Goal: Information Seeking & Learning: Learn about a topic

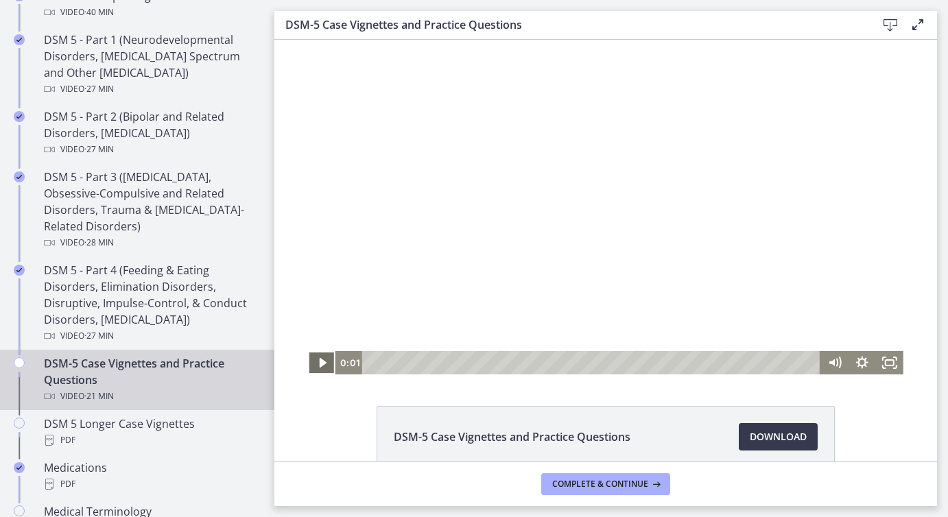
click at [320, 363] on icon "Play Video" at bounding box center [323, 363] width 7 height 10
click at [886, 366] on rect "Fullscreen" at bounding box center [889, 362] width 8 height 5
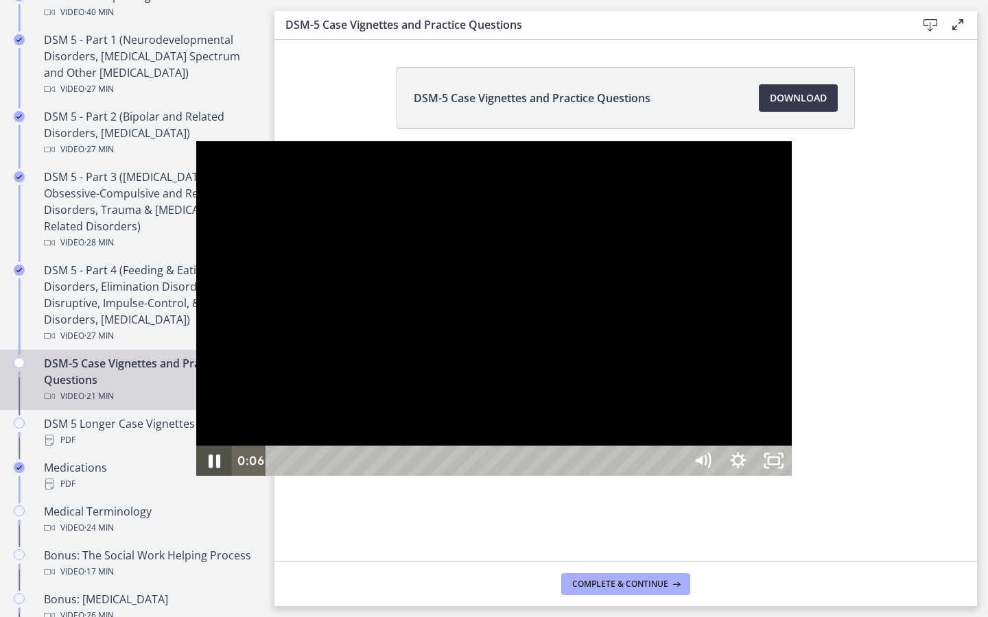
click at [193, 479] on icon "Pause" at bounding box center [214, 461] width 43 height 36
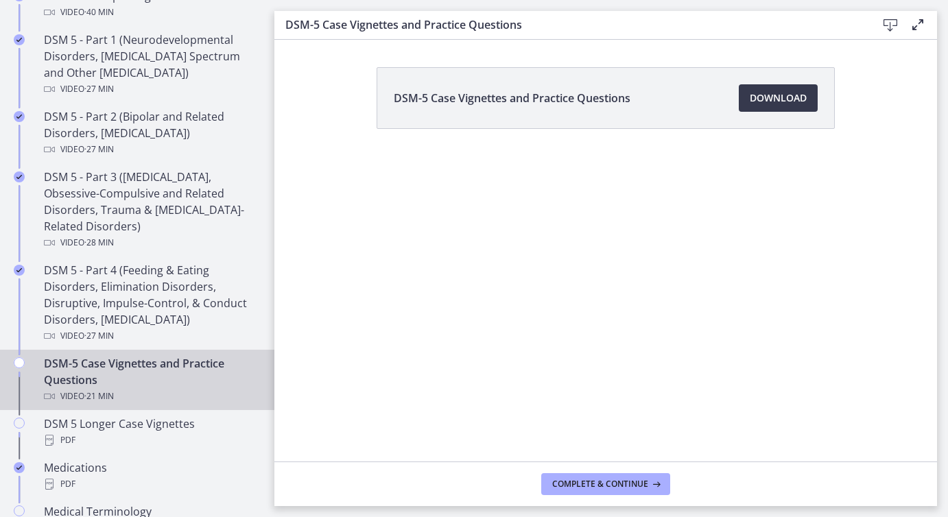
scroll to position [72, 0]
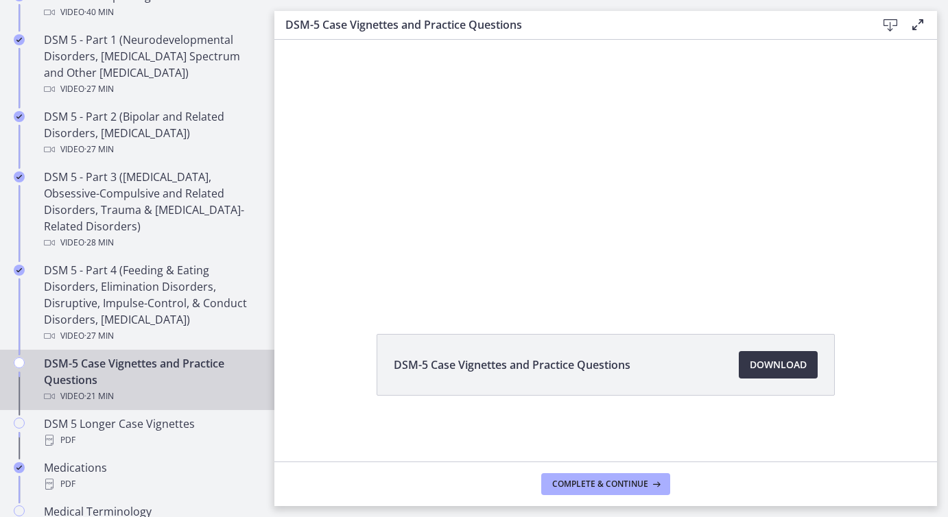
click at [780, 368] on span "Download Opens in a new window" at bounding box center [778, 365] width 57 height 16
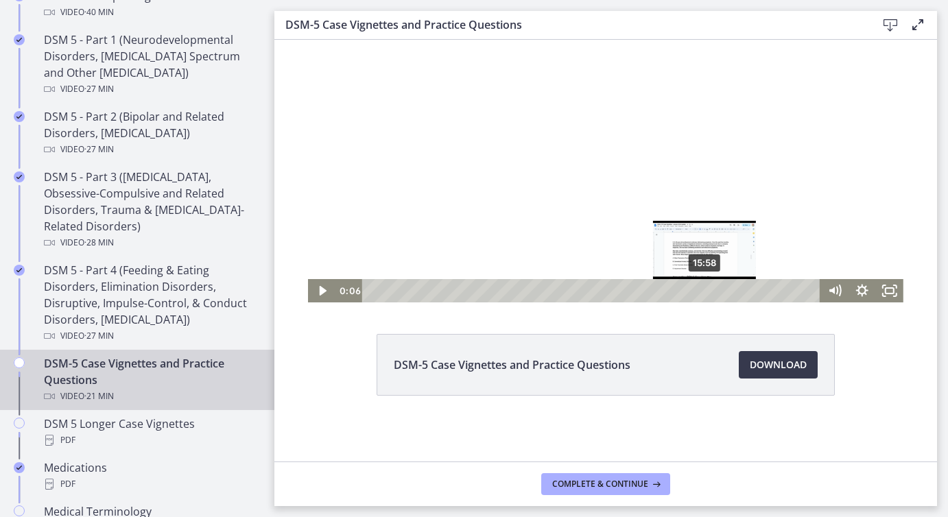
click at [705, 292] on div "15:58" at bounding box center [593, 290] width 442 height 23
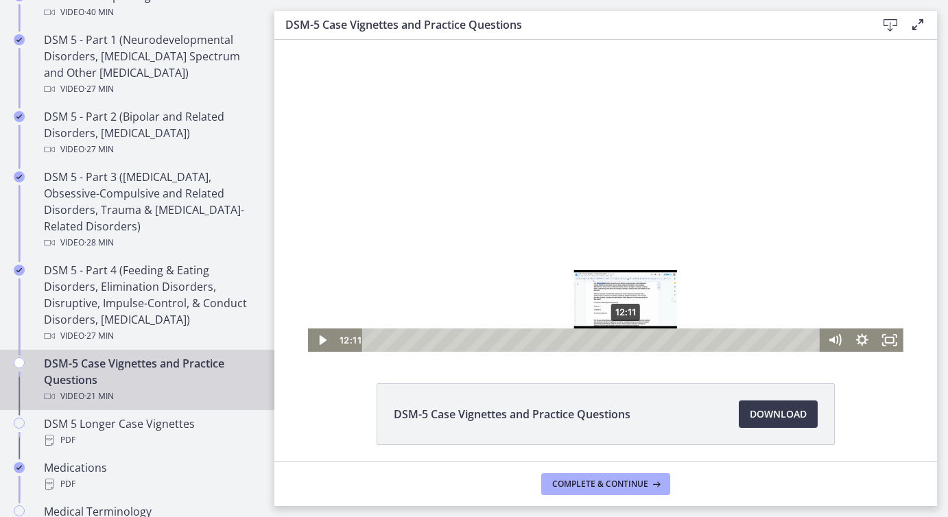
click at [626, 343] on div "12:11" at bounding box center [593, 340] width 442 height 23
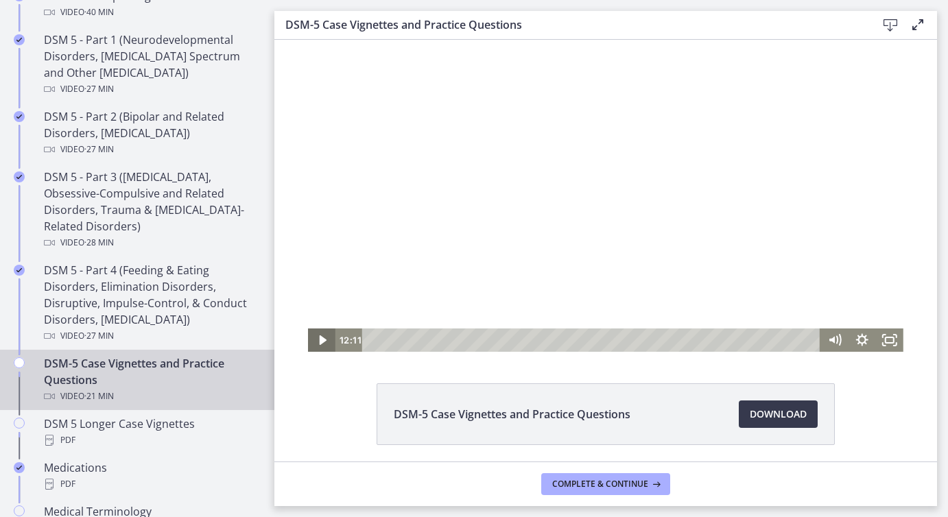
click at [322, 342] on icon "Play Video" at bounding box center [323, 340] width 7 height 10
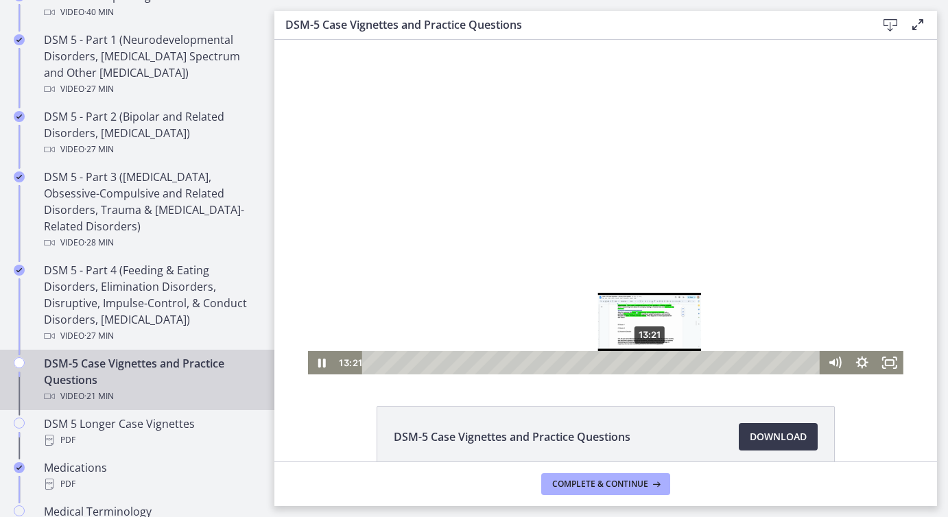
click at [650, 366] on div "13:21" at bounding box center [593, 362] width 442 height 23
click at [645, 366] on div "13:07" at bounding box center [593, 362] width 442 height 23
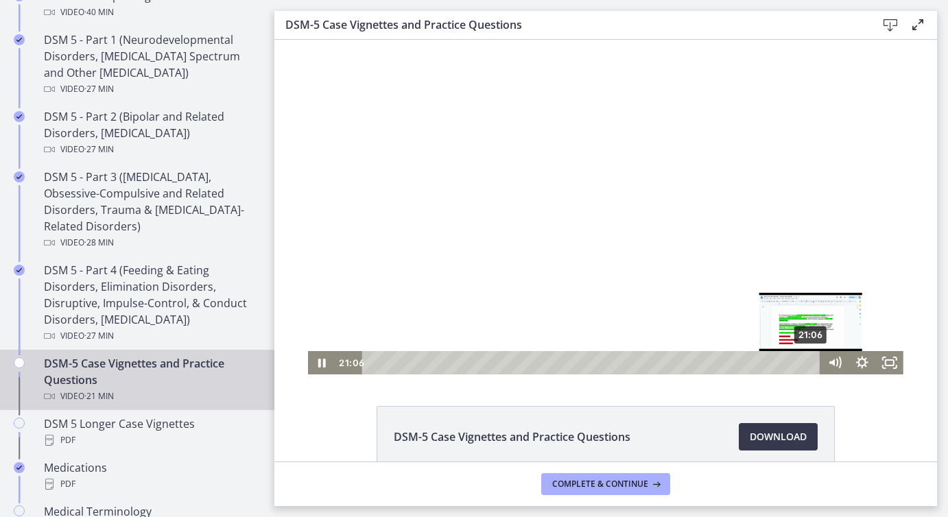
click at [812, 364] on div "21:06" at bounding box center [593, 362] width 442 height 23
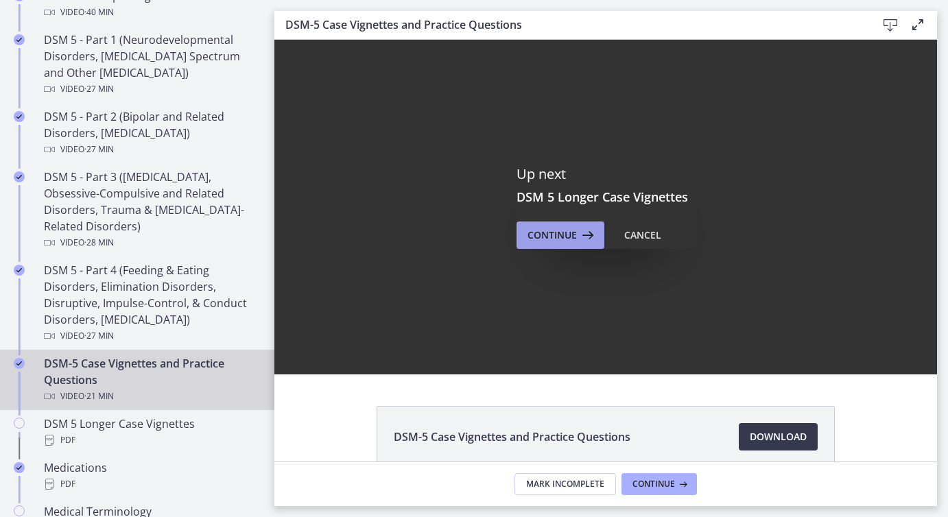
click at [551, 235] on span "Continue" at bounding box center [551, 235] width 49 height 16
